Goal: Task Accomplishment & Management: Use online tool/utility

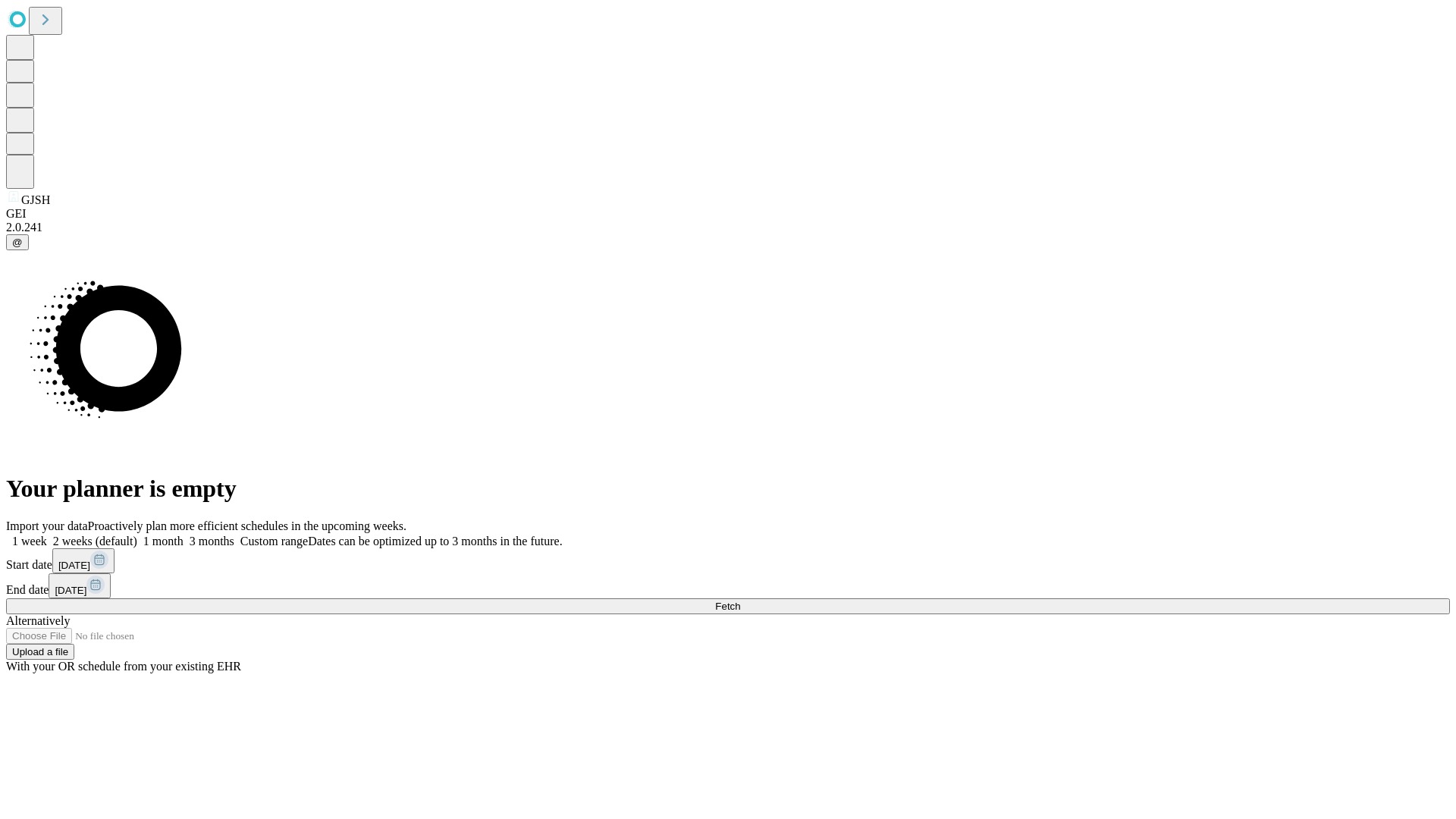
click at [740, 601] on span "Fetch" at bounding box center [728, 606] width 25 height 11
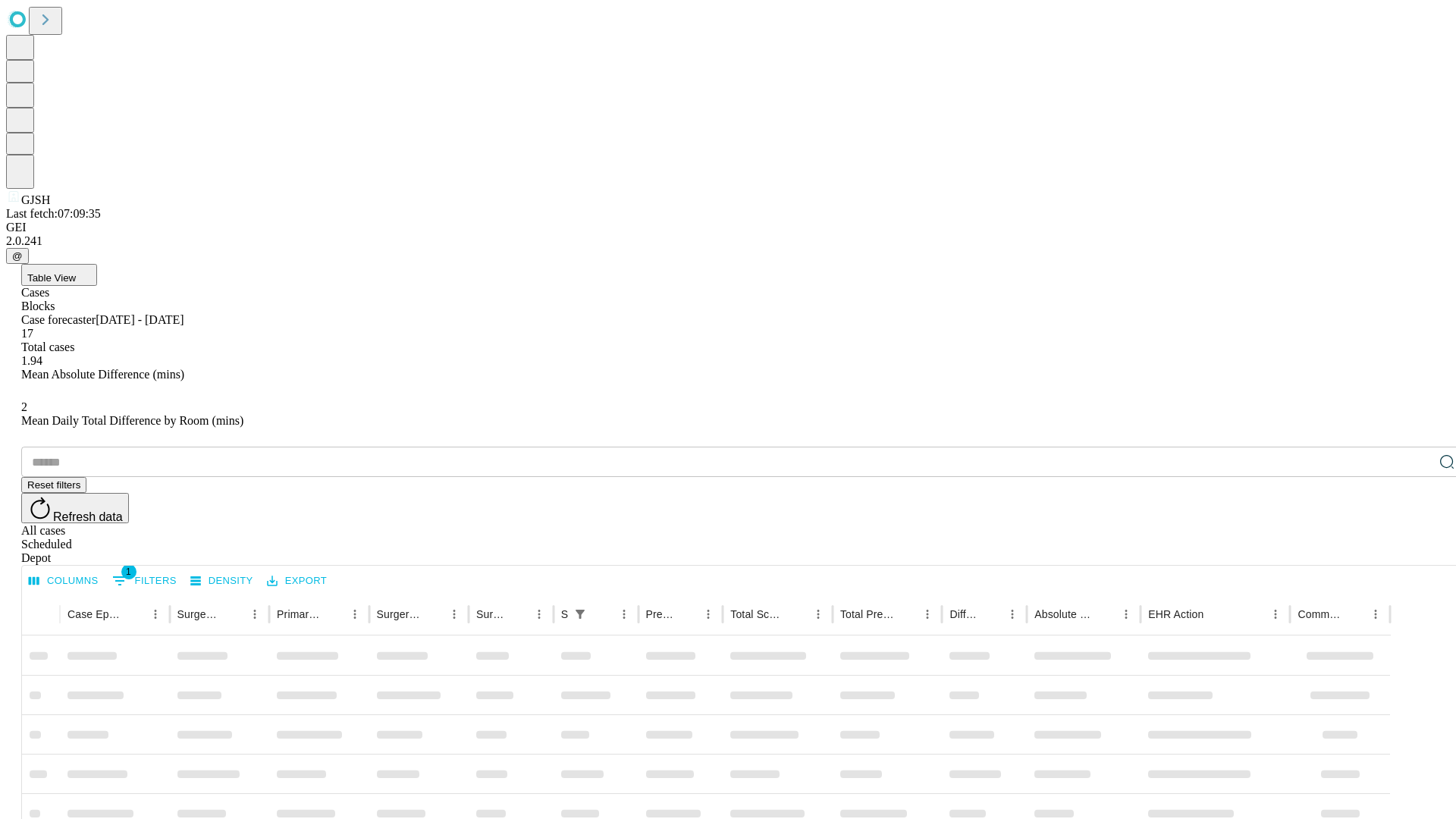
click at [1417, 551] on div "Depot" at bounding box center [743, 558] width 1444 height 14
